Goal: Task Accomplishment & Management: Manage account settings

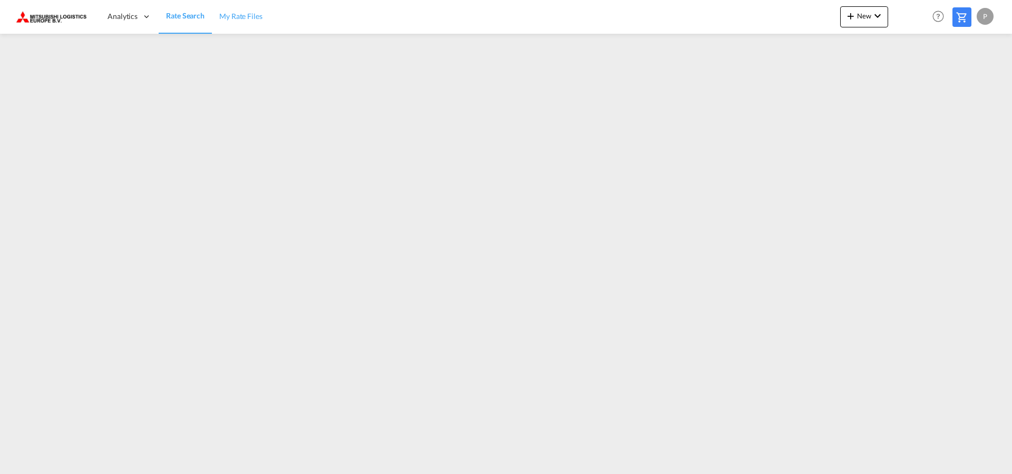
click at [246, 21] on span "My Rate Files" at bounding box center [240, 16] width 43 height 9
click at [876, 18] on md-icon "icon-chevron-down" at bounding box center [878, 15] width 13 height 13
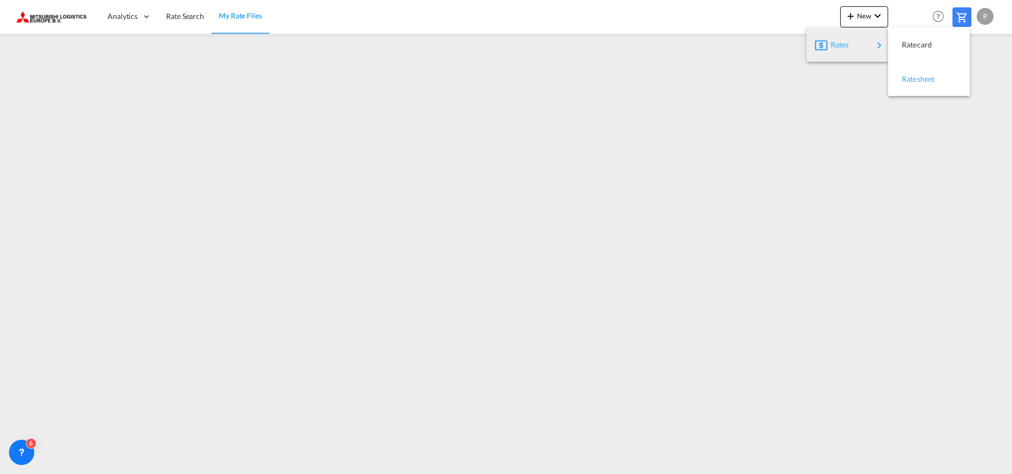
click at [914, 81] on span "Ratesheet" at bounding box center [908, 79] width 12 height 21
click at [984, 17] on div "P" at bounding box center [985, 16] width 17 height 17
click at [447, 228] on md-backdrop at bounding box center [506, 237] width 1012 height 474
click at [17, 451] on icon at bounding box center [21, 452] width 11 height 11
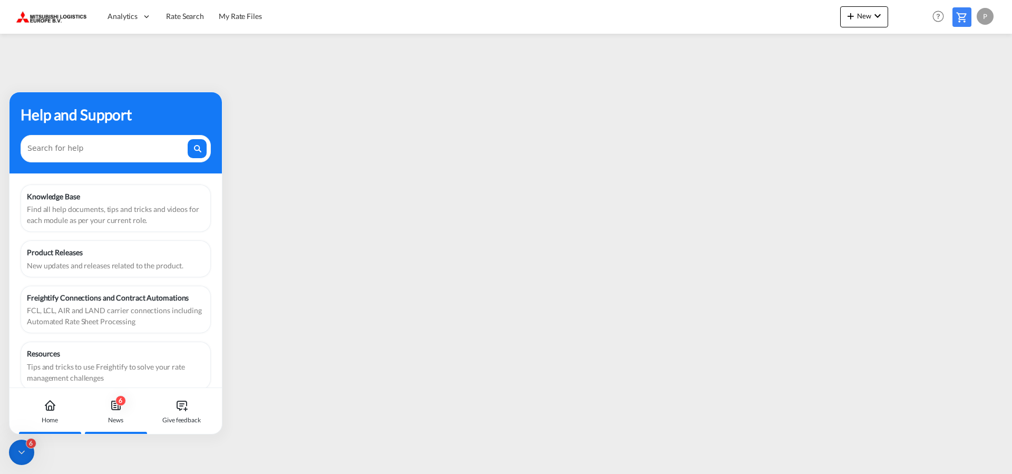
click at [117, 408] on icon at bounding box center [116, 405] width 13 height 13
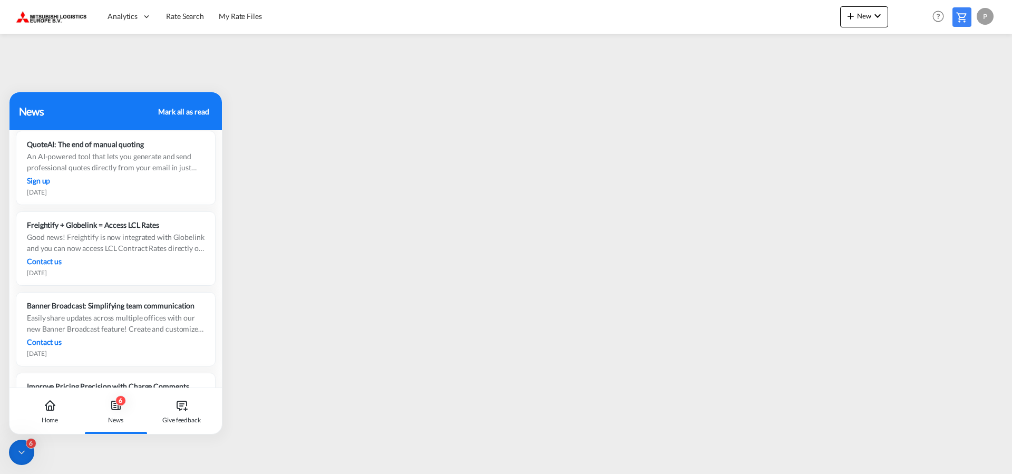
scroll to position [1076, 0]
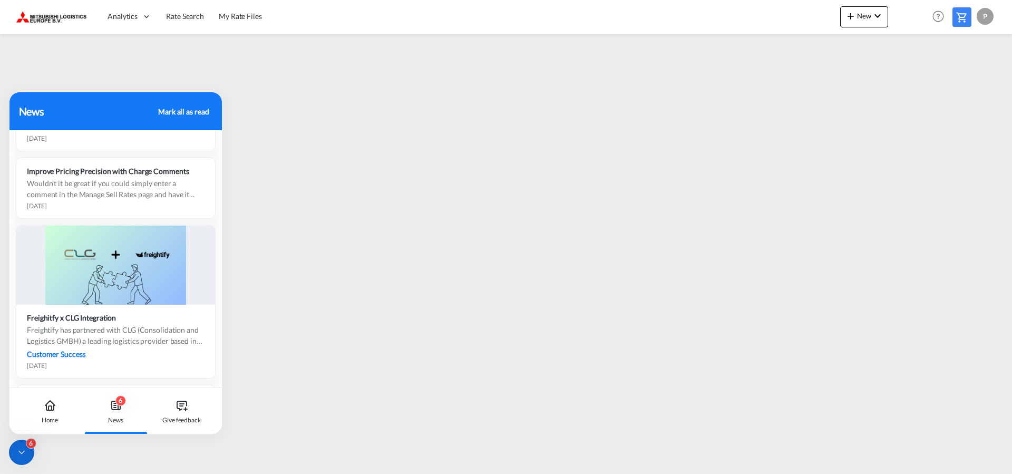
click at [187, 111] on div "Mark all as read" at bounding box center [183, 111] width 51 height 11
click at [22, 450] on icon at bounding box center [21, 452] width 11 height 11
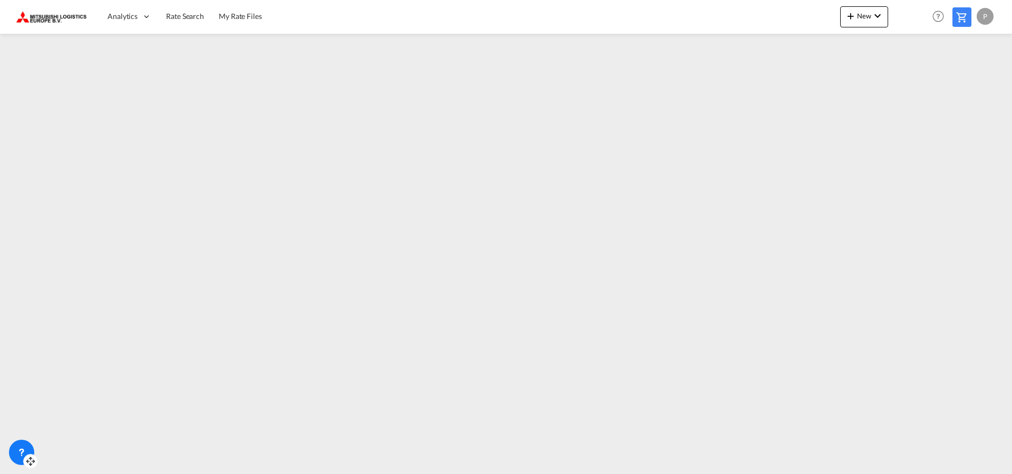
click at [987, 18] on div "P" at bounding box center [985, 16] width 17 height 17
click at [973, 47] on button "My Profile" at bounding box center [973, 46] width 69 height 21
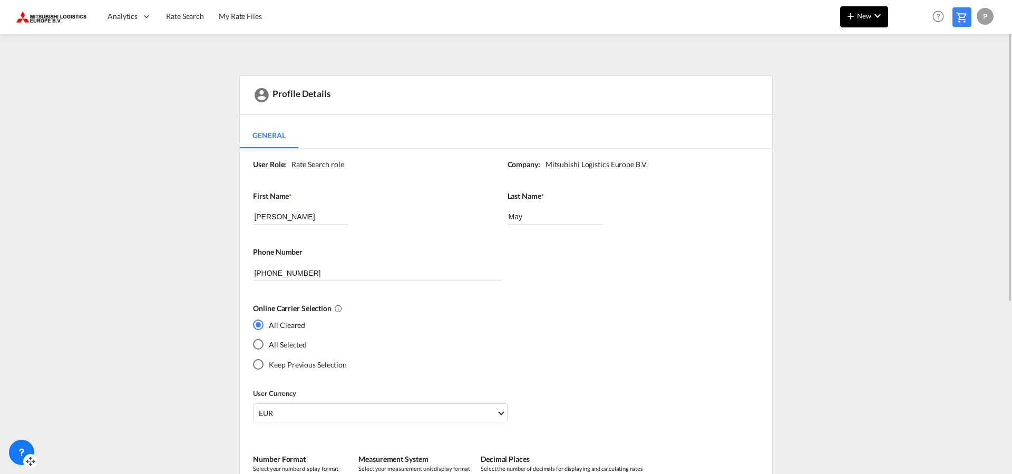
click at [886, 20] on button "New" at bounding box center [864, 16] width 48 height 21
click at [914, 82] on span "Ratesheet" at bounding box center [908, 79] width 12 height 21
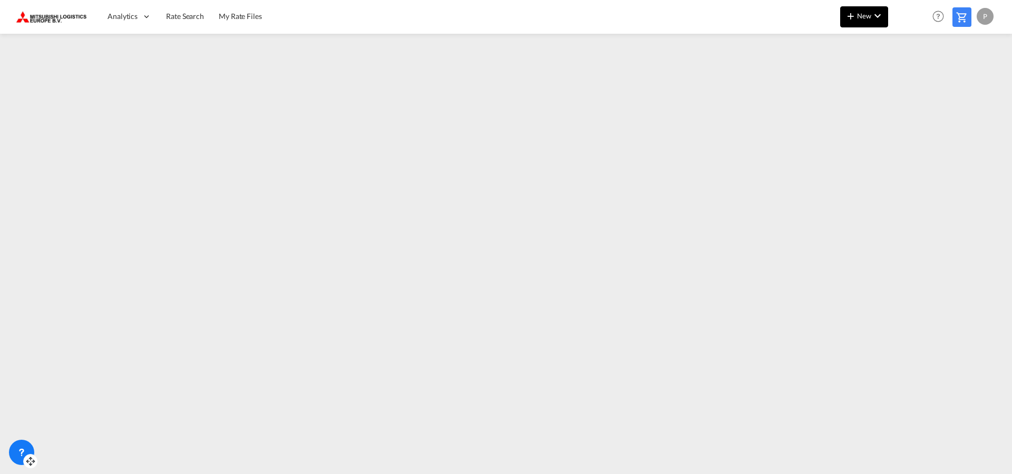
click at [876, 9] on button "New" at bounding box center [864, 16] width 48 height 21
click at [927, 85] on div "Ratesheet" at bounding box center [921, 79] width 39 height 26
click at [246, 9] on link "My Rate Files" at bounding box center [240, 16] width 58 height 34
click at [879, 17] on md-icon "icon-chevron-down" at bounding box center [878, 15] width 13 height 13
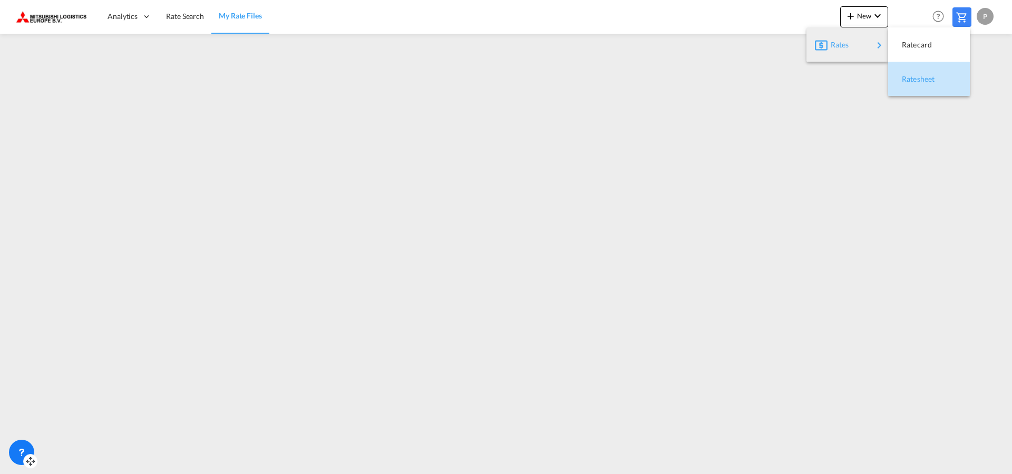
click at [906, 71] on span "Ratesheet" at bounding box center [908, 79] width 12 height 21
